Goal: Task Accomplishment & Management: Complete application form

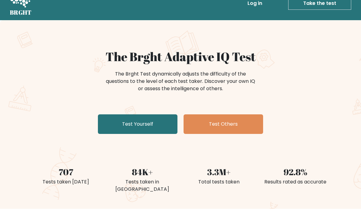
scroll to position [15, 0]
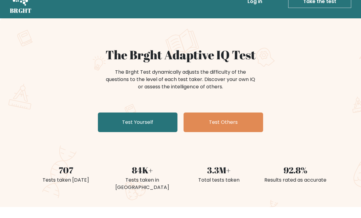
click at [148, 128] on link "Test Yourself" at bounding box center [138, 123] width 80 height 20
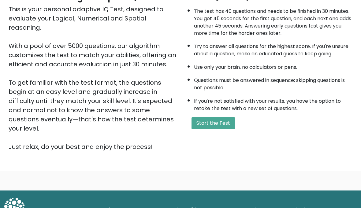
scroll to position [61, 0]
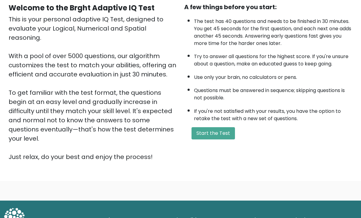
click at [223, 140] on button "Start the Test" at bounding box center [213, 133] width 43 height 12
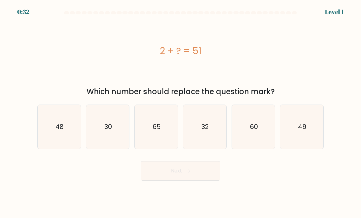
click at [308, 134] on icon "49" at bounding box center [301, 127] width 43 height 43
click at [181, 112] on input "f. 49" at bounding box center [181, 110] width 0 height 3
radio input "true"
click at [199, 181] on button "Next" at bounding box center [181, 171] width 80 height 20
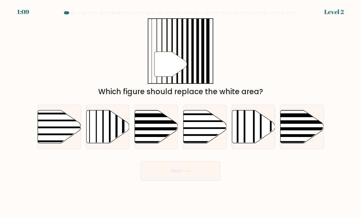
click at [102, 138] on icon at bounding box center [107, 126] width 43 height 33
click at [181, 112] on input "b." at bounding box center [181, 110] width 0 height 3
radio input "true"
click at [195, 180] on button "Next" at bounding box center [181, 171] width 80 height 20
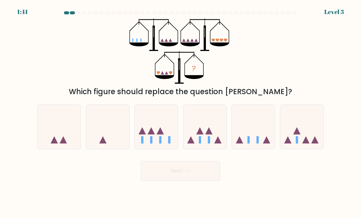
click at [260, 143] on icon at bounding box center [253, 127] width 43 height 36
click at [181, 112] on input "e." at bounding box center [181, 110] width 0 height 3
radio input "true"
click at [207, 181] on button "Next" at bounding box center [181, 171] width 80 height 20
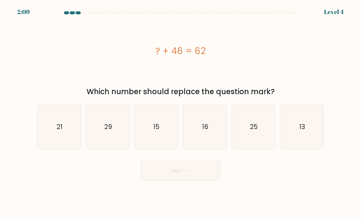
click at [213, 138] on icon "16" at bounding box center [204, 127] width 43 height 43
click at [181, 112] on input "d. 16" at bounding box center [181, 110] width 0 height 3
radio input "true"
click at [195, 181] on button "Next" at bounding box center [181, 171] width 80 height 20
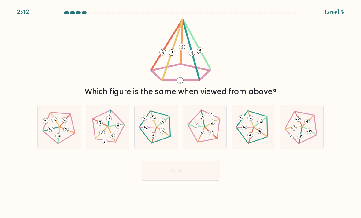
click at [60, 134] on 239 at bounding box center [59, 136] width 10 height 16
click at [181, 112] on input "a." at bounding box center [181, 110] width 0 height 3
radio input "true"
click at [190, 181] on button "Next" at bounding box center [181, 171] width 80 height 20
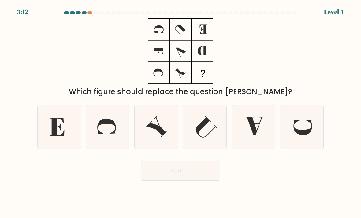
click at [243, 136] on icon at bounding box center [253, 127] width 43 height 43
click at [181, 112] on input "e." at bounding box center [181, 110] width 0 height 3
radio input "true"
click at [203, 181] on button "Next" at bounding box center [181, 171] width 80 height 20
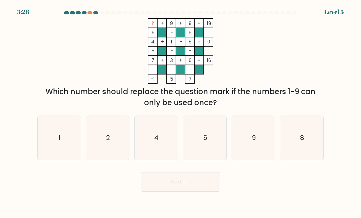
click at [107, 151] on icon "2" at bounding box center [107, 138] width 43 height 43
click at [181, 112] on input "b. 2" at bounding box center [181, 110] width 0 height 3
radio input "true"
click at [181, 189] on button "Next" at bounding box center [181, 182] width 80 height 20
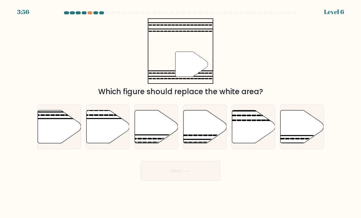
click at [299, 136] on icon at bounding box center [302, 126] width 43 height 33
click at [181, 112] on input "f." at bounding box center [181, 110] width 0 height 3
radio input "true"
click at [205, 181] on button "Next" at bounding box center [181, 171] width 80 height 20
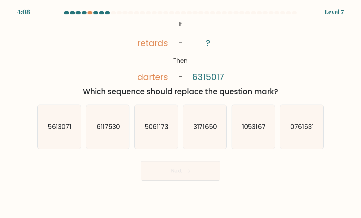
click at [259, 131] on text "1053167" at bounding box center [254, 126] width 24 height 9
click at [181, 112] on input "e. 1053167" at bounding box center [181, 110] width 0 height 3
radio input "true"
click at [195, 181] on button "Next" at bounding box center [181, 171] width 80 height 20
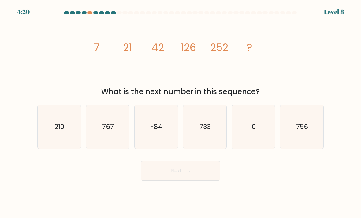
click at [309, 136] on icon "756" at bounding box center [301, 127] width 43 height 43
click at [181, 112] on input "f. 756" at bounding box center [181, 110] width 0 height 3
radio input "true"
click at [195, 181] on button "Next" at bounding box center [181, 171] width 80 height 20
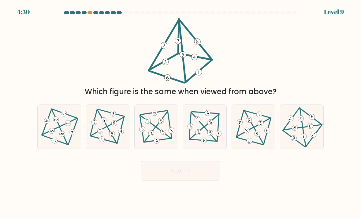
scroll to position [0, 0]
click at [155, 131] on icon at bounding box center [156, 126] width 36 height 35
click at [181, 112] on input "c." at bounding box center [181, 110] width 0 height 3
radio input "true"
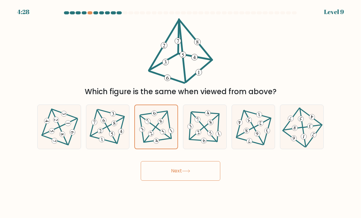
click at [180, 181] on button "Next" at bounding box center [181, 171] width 80 height 20
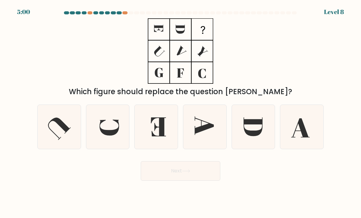
click at [259, 136] on icon at bounding box center [253, 127] width 43 height 43
click at [181, 112] on input "e." at bounding box center [181, 110] width 0 height 3
radio input "true"
click at [210, 180] on button "Next" at bounding box center [181, 171] width 80 height 20
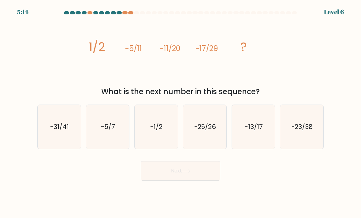
click at [308, 138] on icon "-23/38" at bounding box center [301, 127] width 43 height 43
click at [181, 112] on input "f. -23/38" at bounding box center [181, 110] width 0 height 3
radio input "true"
click at [198, 179] on button "Next" at bounding box center [181, 171] width 80 height 20
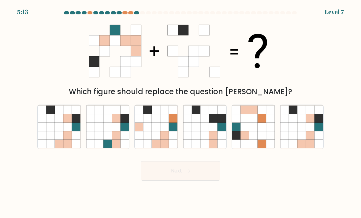
click at [107, 131] on icon at bounding box center [107, 127] width 9 height 9
click at [181, 112] on input "b." at bounding box center [181, 110] width 0 height 3
radio input "true"
click at [201, 181] on button "Next" at bounding box center [181, 171] width 80 height 20
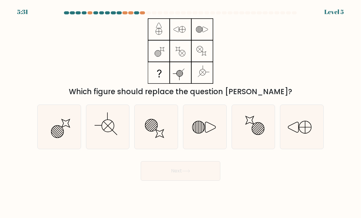
click at [107, 140] on icon at bounding box center [107, 127] width 43 height 43
click at [181, 112] on input "b." at bounding box center [181, 110] width 0 height 3
radio input "true"
click at [203, 179] on button "Next" at bounding box center [181, 171] width 80 height 20
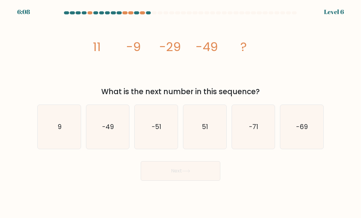
click at [316, 128] on icon "-69" at bounding box center [301, 127] width 43 height 43
click at [181, 112] on input "f. -69" at bounding box center [181, 110] width 0 height 3
radio input "true"
click at [205, 181] on button "Next" at bounding box center [181, 171] width 80 height 20
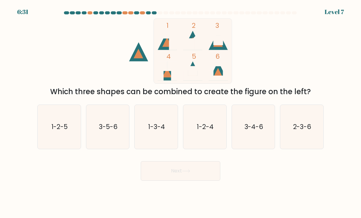
click at [308, 131] on text "2-3-6" at bounding box center [302, 126] width 18 height 9
click at [181, 112] on input "f. 2-3-6" at bounding box center [181, 110] width 0 height 3
radio input "true"
click at [200, 178] on button "Next" at bounding box center [181, 171] width 80 height 20
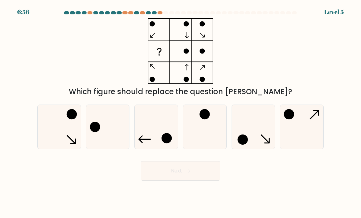
click at [108, 130] on icon at bounding box center [107, 127] width 43 height 43
click at [181, 112] on input "b." at bounding box center [181, 110] width 0 height 3
radio input "true"
click at [187, 180] on button "Next" at bounding box center [181, 171] width 80 height 20
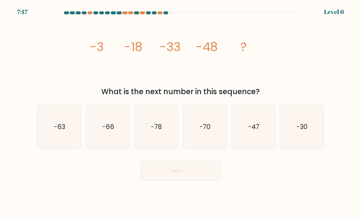
click at [53, 131] on icon "-63" at bounding box center [59, 127] width 43 height 43
click at [181, 112] on input "a. -63" at bounding box center [181, 110] width 0 height 3
radio input "true"
click at [193, 181] on button "Next" at bounding box center [181, 171] width 80 height 20
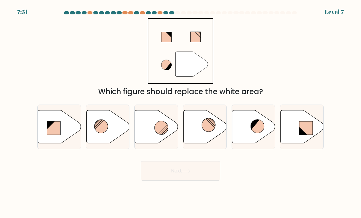
click at [161, 135] on circle at bounding box center [161, 127] width 13 height 13
click at [181, 112] on input "c." at bounding box center [181, 110] width 0 height 3
radio input "true"
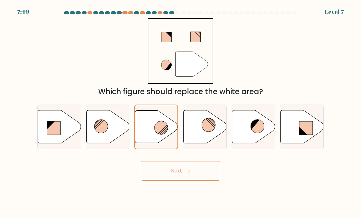
click at [178, 179] on button "Next" at bounding box center [181, 171] width 80 height 20
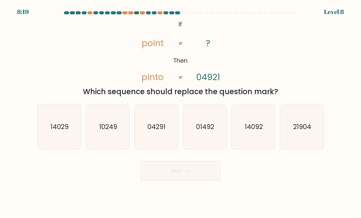
click at [218, 134] on icon "01492" at bounding box center [204, 127] width 43 height 43
click at [181, 112] on input "d. 01492" at bounding box center [181, 110] width 0 height 3
radio input "true"
click at [200, 181] on button "Next" at bounding box center [181, 171] width 80 height 20
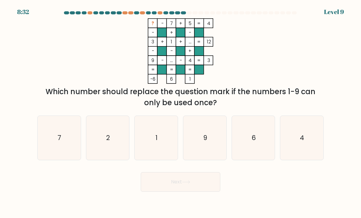
click at [255, 153] on icon "6" at bounding box center [253, 138] width 43 height 43
click at [181, 112] on input "e. 6" at bounding box center [181, 110] width 0 height 3
radio input "true"
click at [195, 192] on button "Next" at bounding box center [181, 182] width 80 height 20
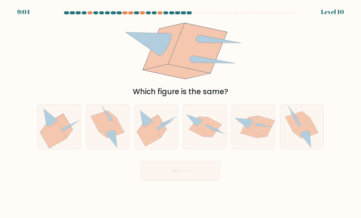
click at [312, 133] on icon at bounding box center [310, 122] width 16 height 21
click at [181, 112] on input "f." at bounding box center [181, 110] width 0 height 3
radio input "true"
click at [200, 181] on button "Next" at bounding box center [181, 171] width 80 height 20
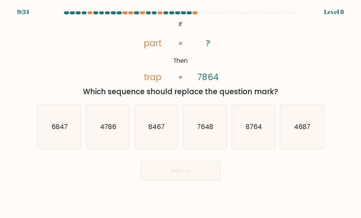
scroll to position [0, 0]
click at [305, 129] on text "4687" at bounding box center [302, 126] width 16 height 9
click at [181, 112] on input "f. 4687" at bounding box center [181, 110] width 0 height 3
radio input "true"
click at [204, 181] on button "Next" at bounding box center [181, 171] width 80 height 20
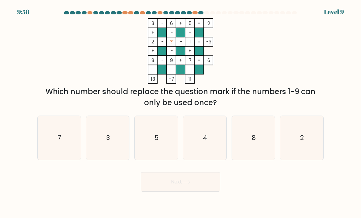
click at [205, 152] on icon "4" at bounding box center [204, 138] width 43 height 43
click at [181, 112] on input "d. 4" at bounding box center [181, 110] width 0 height 3
radio input "true"
click at [197, 192] on button "Next" at bounding box center [181, 182] width 80 height 20
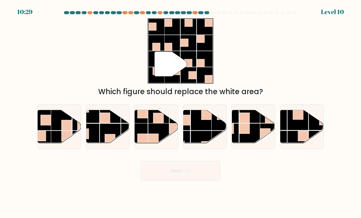
scroll to position [0, 0]
click at [305, 140] on rect at bounding box center [303, 136] width 10 height 10
click at [181, 112] on input "f." at bounding box center [181, 110] width 0 height 3
radio input "true"
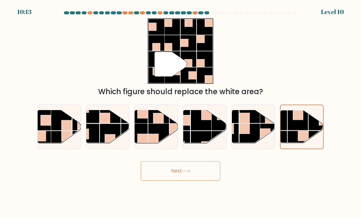
click at [68, 130] on rect at bounding box center [67, 125] width 10 height 10
click at [181, 112] on input "a." at bounding box center [181, 110] width 0 height 3
radio input "true"
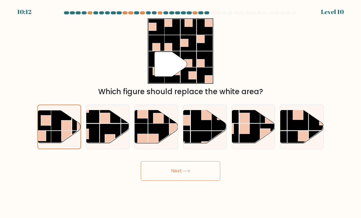
click at [207, 180] on button "Next" at bounding box center [181, 171] width 80 height 20
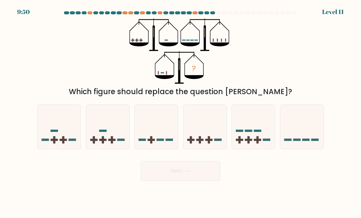
click at [253, 133] on icon at bounding box center [253, 127] width 43 height 36
click at [181, 112] on input "e." at bounding box center [181, 110] width 0 height 3
radio input "true"
click at [104, 142] on rect at bounding box center [103, 139] width 2 height 7
click at [181, 112] on input "b." at bounding box center [181, 110] width 0 height 3
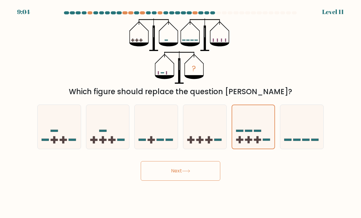
radio input "true"
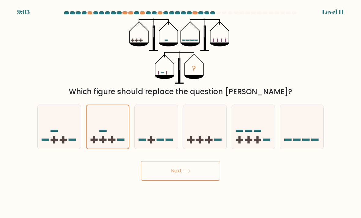
click at [169, 177] on button "Next" at bounding box center [181, 171] width 80 height 20
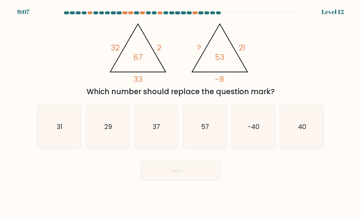
click at [309, 132] on icon "40" at bounding box center [301, 127] width 43 height 43
click at [181, 112] on input "f. 40" at bounding box center [181, 110] width 0 height 3
radio input "true"
click at [205, 180] on button "Next" at bounding box center [181, 171] width 80 height 20
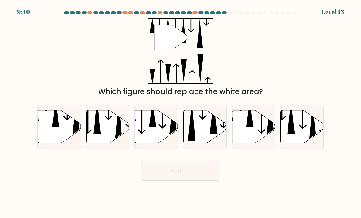
click at [154, 125] on icon at bounding box center [152, 115] width 7 height 26
click at [181, 112] on input "c." at bounding box center [181, 110] width 0 height 3
radio input "true"
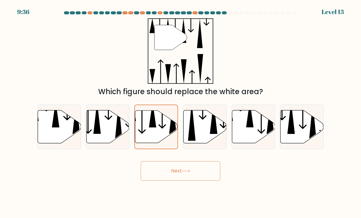
click at [191, 181] on button "Next" at bounding box center [181, 171] width 80 height 20
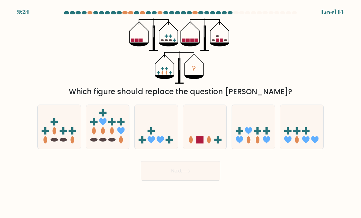
click at [60, 142] on ellipse at bounding box center [63, 140] width 7 height 4
click at [181, 112] on input "a." at bounding box center [181, 110] width 0 height 3
radio input "true"
click at [202, 136] on icon at bounding box center [204, 127] width 43 height 36
click at [181, 112] on input "d." at bounding box center [181, 110] width 0 height 3
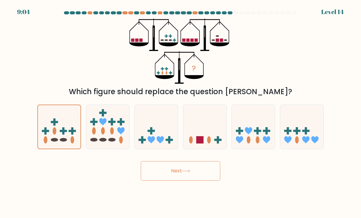
radio input "true"
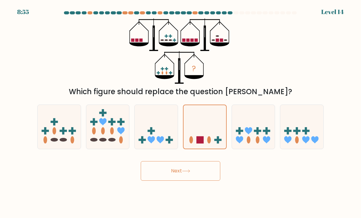
click at [190, 171] on button "Next" at bounding box center [181, 171] width 80 height 20
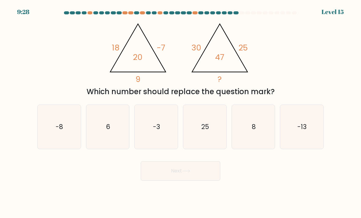
click at [52, 136] on icon "-8" at bounding box center [59, 127] width 43 height 43
click at [181, 112] on input "a. -8" at bounding box center [181, 110] width 0 height 3
radio input "true"
click at [181, 181] on button "Next" at bounding box center [181, 171] width 80 height 20
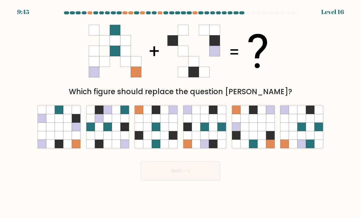
click at [152, 131] on icon at bounding box center [156, 127] width 9 height 9
click at [181, 112] on input "c." at bounding box center [181, 110] width 0 height 3
radio input "true"
click at [247, 123] on icon at bounding box center [245, 118] width 9 height 9
click at [181, 112] on input "e." at bounding box center [181, 110] width 0 height 3
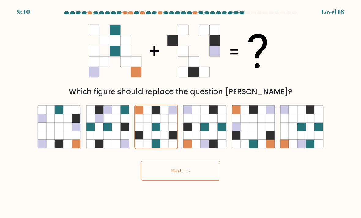
radio input "true"
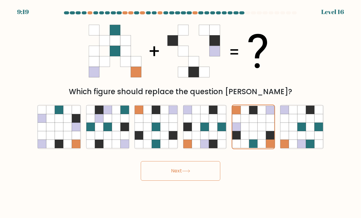
click at [60, 138] on icon at bounding box center [59, 135] width 9 height 9
click at [181, 112] on input "a." at bounding box center [181, 110] width 0 height 3
radio input "true"
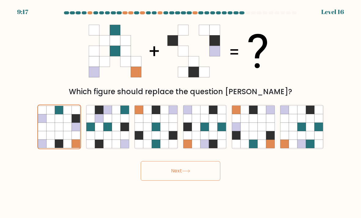
click at [196, 171] on button "Next" at bounding box center [181, 171] width 80 height 20
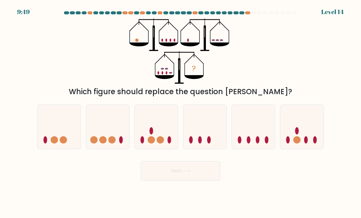
click at [259, 144] on ellipse at bounding box center [258, 139] width 4 height 7
click at [181, 112] on input "e." at bounding box center [181, 110] width 0 height 3
radio input "true"
click at [192, 181] on button "Next" at bounding box center [181, 171] width 80 height 20
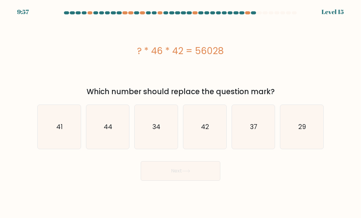
click at [114, 132] on icon "44" at bounding box center [107, 127] width 43 height 43
click at [181, 112] on input "b. 44" at bounding box center [181, 110] width 0 height 3
radio input "true"
click at [192, 173] on button "Next" at bounding box center [181, 171] width 80 height 20
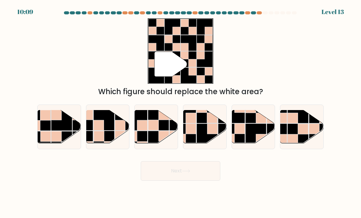
click at [61, 120] on rect at bounding box center [56, 115] width 10 height 10
click at [181, 112] on input "a." at bounding box center [181, 110] width 0 height 3
radio input "true"
click at [188, 181] on button "Next" at bounding box center [181, 171] width 80 height 20
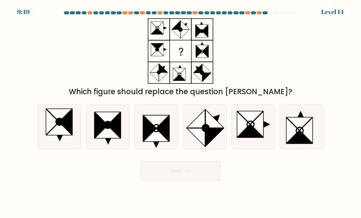
click at [102, 128] on icon at bounding box center [100, 125] width 13 height 26
click at [181, 112] on input "b." at bounding box center [181, 110] width 0 height 3
radio input "true"
click at [54, 130] on icon at bounding box center [52, 122] width 13 height 26
click at [181, 112] on input "a." at bounding box center [181, 110] width 0 height 3
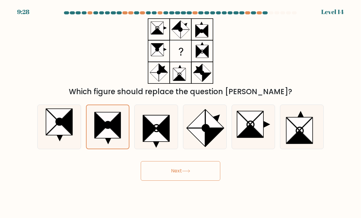
radio input "true"
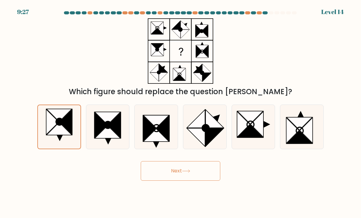
click at [206, 141] on icon at bounding box center [215, 138] width 18 height 18
click at [181, 112] on input "d." at bounding box center [181, 110] width 0 height 3
radio input "true"
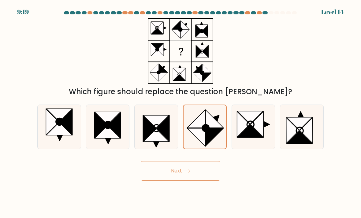
click at [95, 137] on icon at bounding box center [100, 125] width 13 height 26
click at [181, 112] on input "b." at bounding box center [181, 110] width 0 height 3
radio input "true"
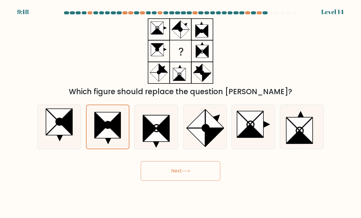
click at [195, 181] on button "Next" at bounding box center [181, 171] width 80 height 20
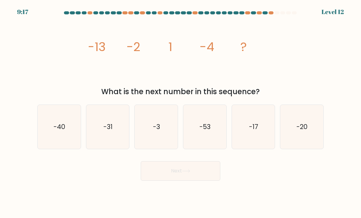
click at [304, 20] on div "image/svg+xml -13 -2 1 -4 ? What is the next number in this sequence?" at bounding box center [181, 57] width 294 height 79
click at [260, 136] on icon "-17" at bounding box center [253, 127] width 43 height 43
click at [181, 112] on input "e. -17" at bounding box center [181, 110] width 0 height 3
radio input "true"
click at [198, 181] on button "Next" at bounding box center [181, 171] width 80 height 20
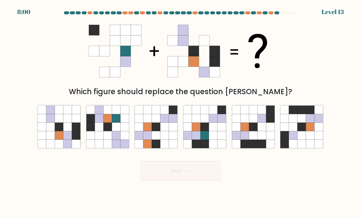
click at [198, 149] on div at bounding box center [205, 127] width 44 height 45
click at [181, 112] on input "d." at bounding box center [181, 110] width 0 height 3
radio input "true"
click at [207, 181] on button "Next" at bounding box center [181, 171] width 80 height 20
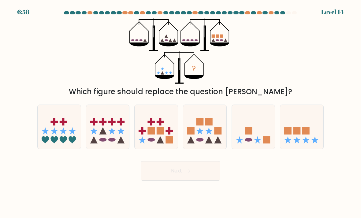
click at [308, 135] on rect at bounding box center [305, 130] width 7 height 7
click at [181, 112] on input "f." at bounding box center [181, 110] width 0 height 3
radio input "true"
click at [200, 180] on button "Next" at bounding box center [181, 171] width 80 height 20
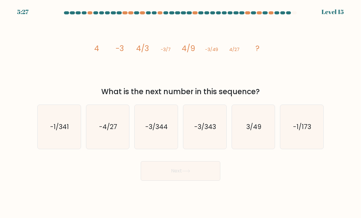
click at [199, 147] on icon "-3/343" at bounding box center [204, 127] width 43 height 43
click at [181, 112] on input "d. -3/343" at bounding box center [181, 110] width 0 height 3
radio input "true"
click at [186, 174] on button "Next" at bounding box center [181, 171] width 80 height 20
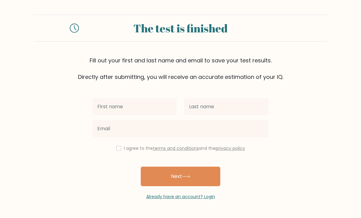
click at [142, 104] on input "text" at bounding box center [134, 106] width 84 height 17
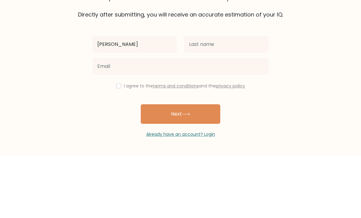
type input "Jie"
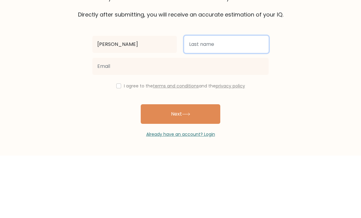
click at [226, 98] on input "text" at bounding box center [226, 106] width 84 height 17
type input "Z"
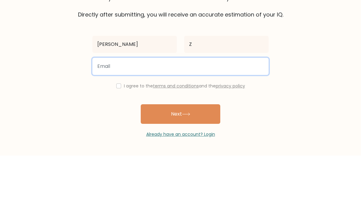
click at [174, 120] on input "email" at bounding box center [180, 128] width 176 height 17
click at [181, 167] on button "Next" at bounding box center [181, 177] width 80 height 20
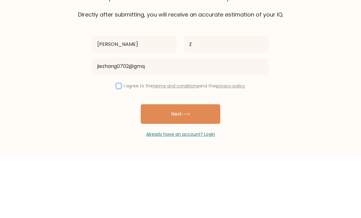
scroll to position [20, 0]
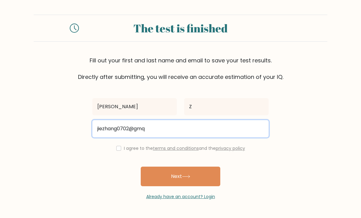
click at [175, 120] on input "jiezhang0702@gmq" at bounding box center [180, 128] width 176 height 17
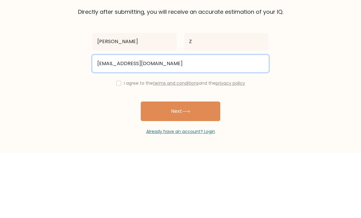
type input "jiezhang0702@gmail.com"
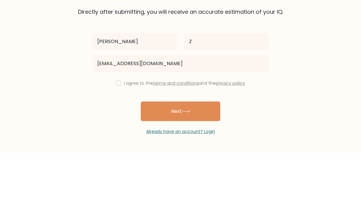
click at [118, 146] on input "checkbox" at bounding box center [118, 148] width 5 height 5
checkbox input "true"
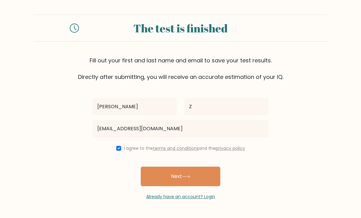
click at [206, 167] on button "Next" at bounding box center [181, 177] width 80 height 20
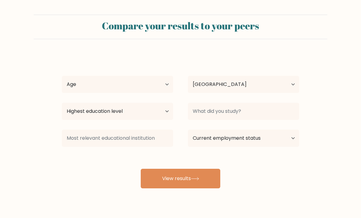
select select "GB"
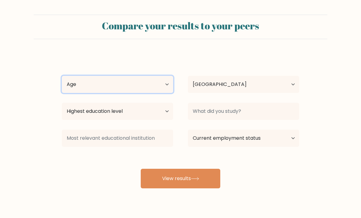
click at [169, 87] on select "Age Under [DEMOGRAPHIC_DATA] [DEMOGRAPHIC_DATA] [DEMOGRAPHIC_DATA] [DEMOGRAPHIC…" at bounding box center [117, 84] width 111 height 17
select select "min_18"
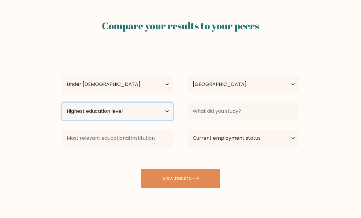
click at [147, 112] on select "Highest education level No schooling Primary Lower Secondary Upper Secondary Oc…" at bounding box center [117, 111] width 111 height 17
select select "primary"
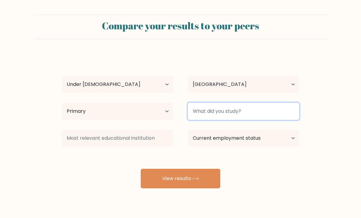
click at [263, 114] on input at bounding box center [243, 111] width 111 height 17
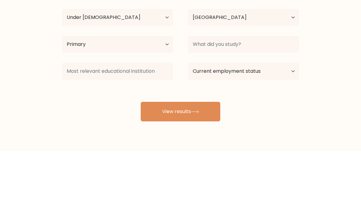
click at [341, 47] on form "Compare your results to your peers Jie Z Age Under 18 years old 18-24 years old…" at bounding box center [180, 102] width 361 height 174
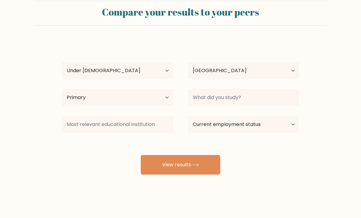
click at [203, 161] on button "View results" at bounding box center [181, 165] width 80 height 20
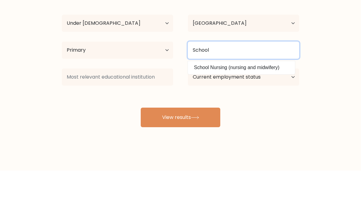
type input "School"
click at [181, 155] on button "View results" at bounding box center [181, 165] width 80 height 20
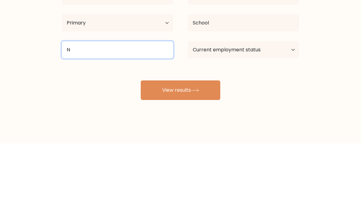
type input "N"
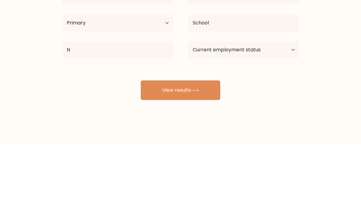
click at [206, 155] on button "View results" at bounding box center [181, 165] width 80 height 20
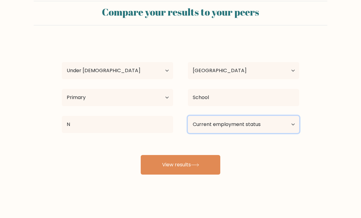
click at [260, 121] on select "Current employment status Employed Student Retired Other / prefer not to answer" at bounding box center [243, 124] width 111 height 17
select select "student"
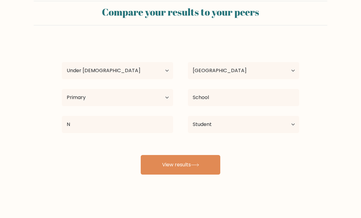
click at [204, 163] on button "View results" at bounding box center [181, 165] width 80 height 20
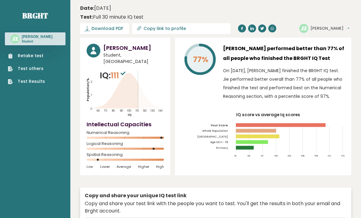
click at [18, 56] on link "Retake test" at bounding box center [26, 56] width 37 height 6
